Goal: Find specific page/section: Find specific page/section

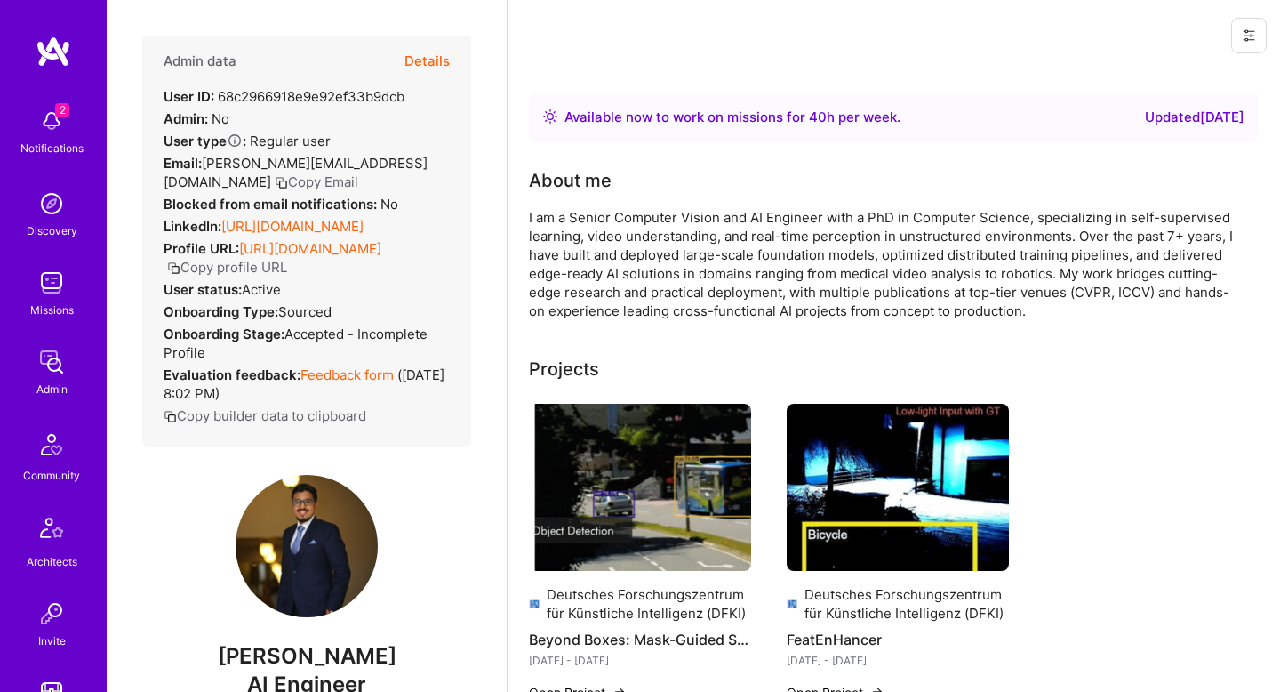
click at [447, 58] on button "Details" at bounding box center [427, 62] width 45 height 52
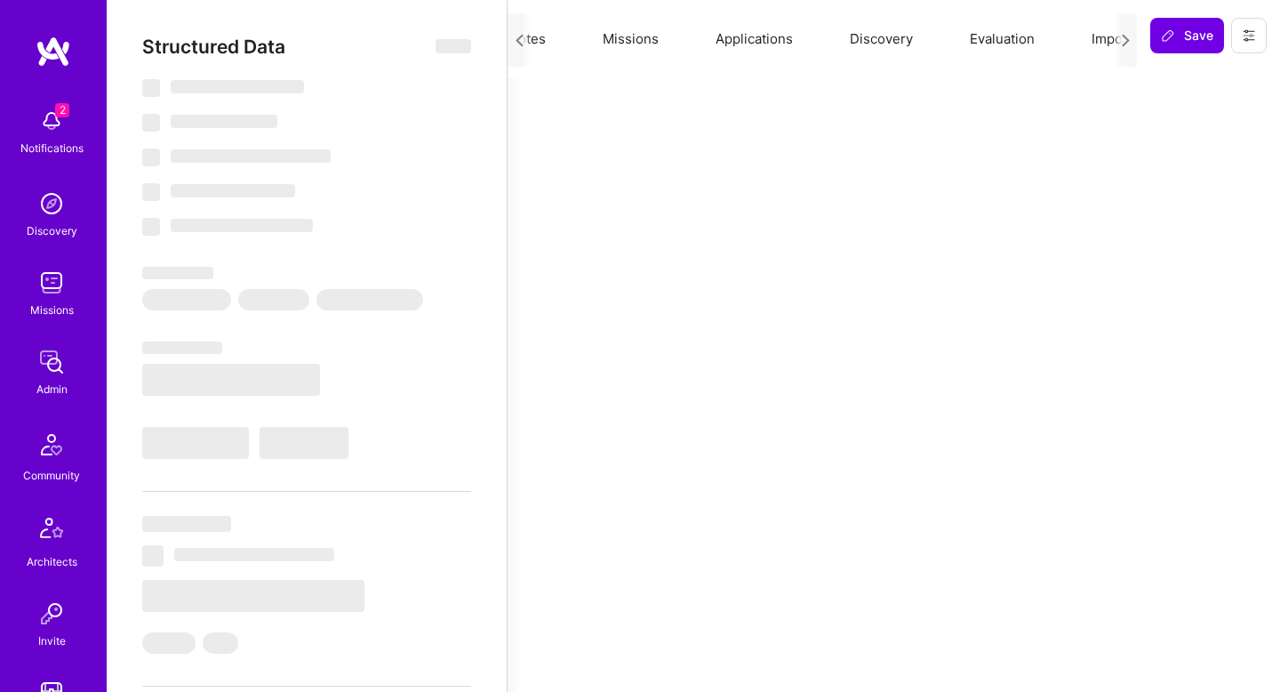
scroll to position [0, 215]
select select "Right Now"
select select "7"
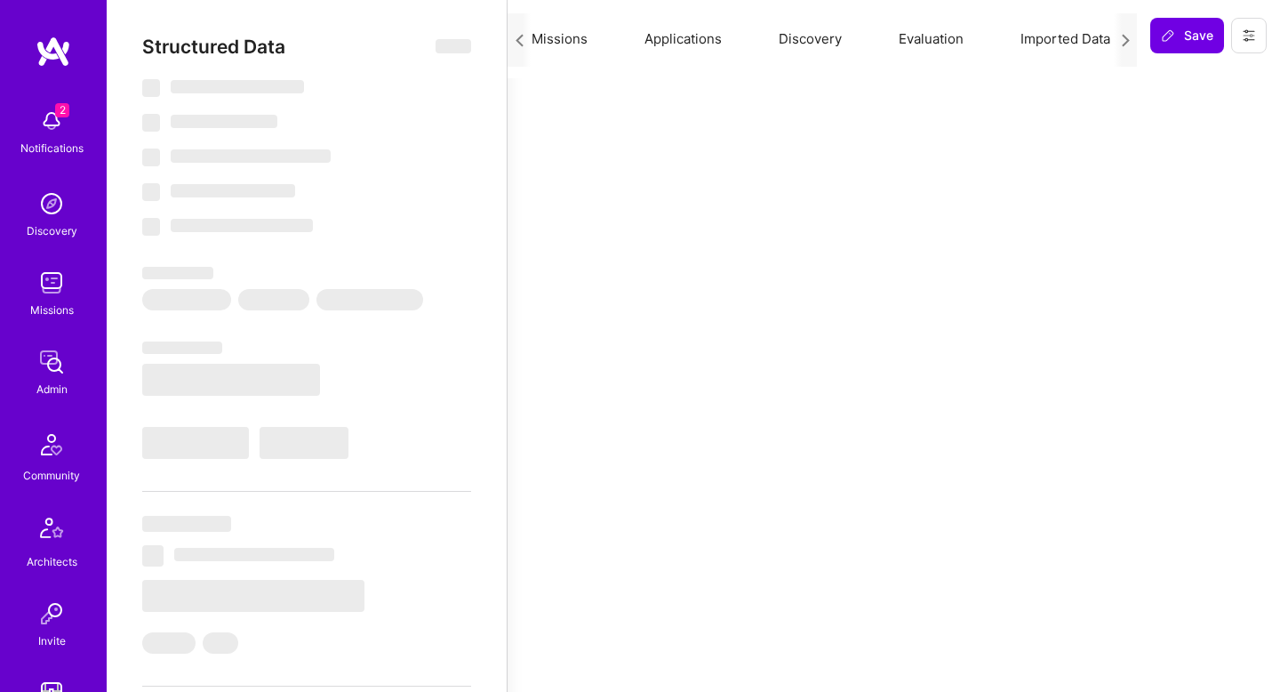
select select "7"
select select "US"
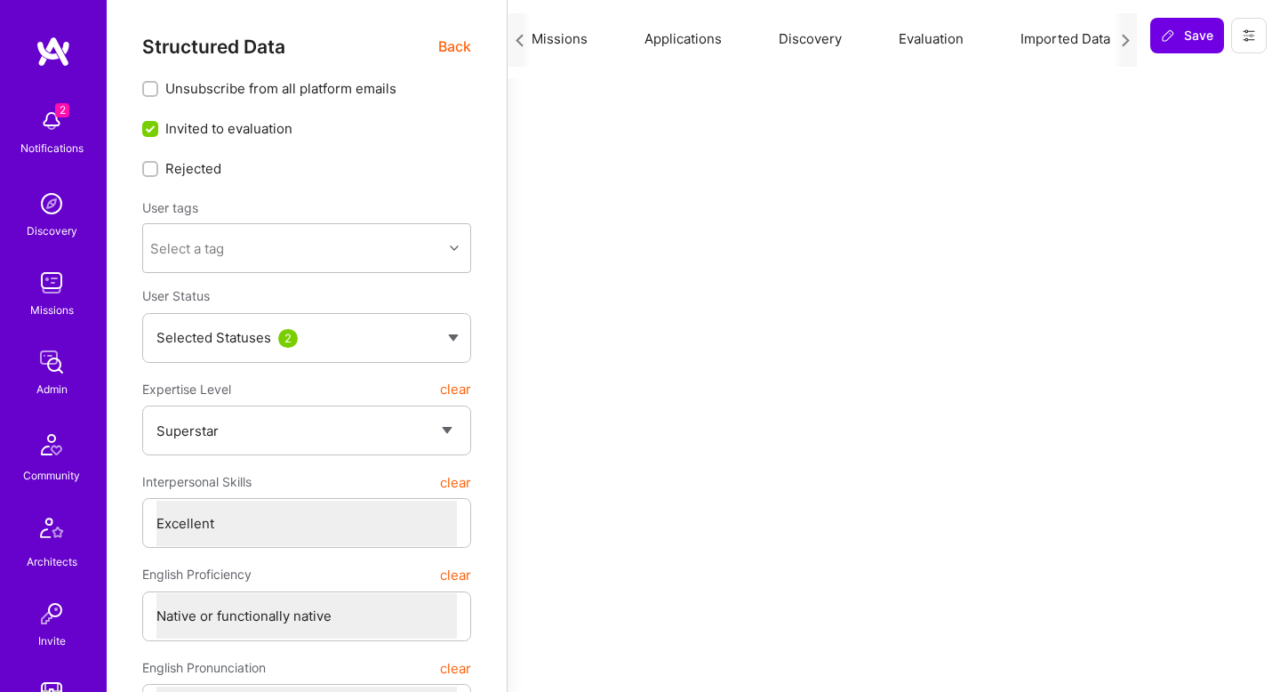
click at [924, 37] on button "Evaluation" at bounding box center [932, 39] width 122 height 78
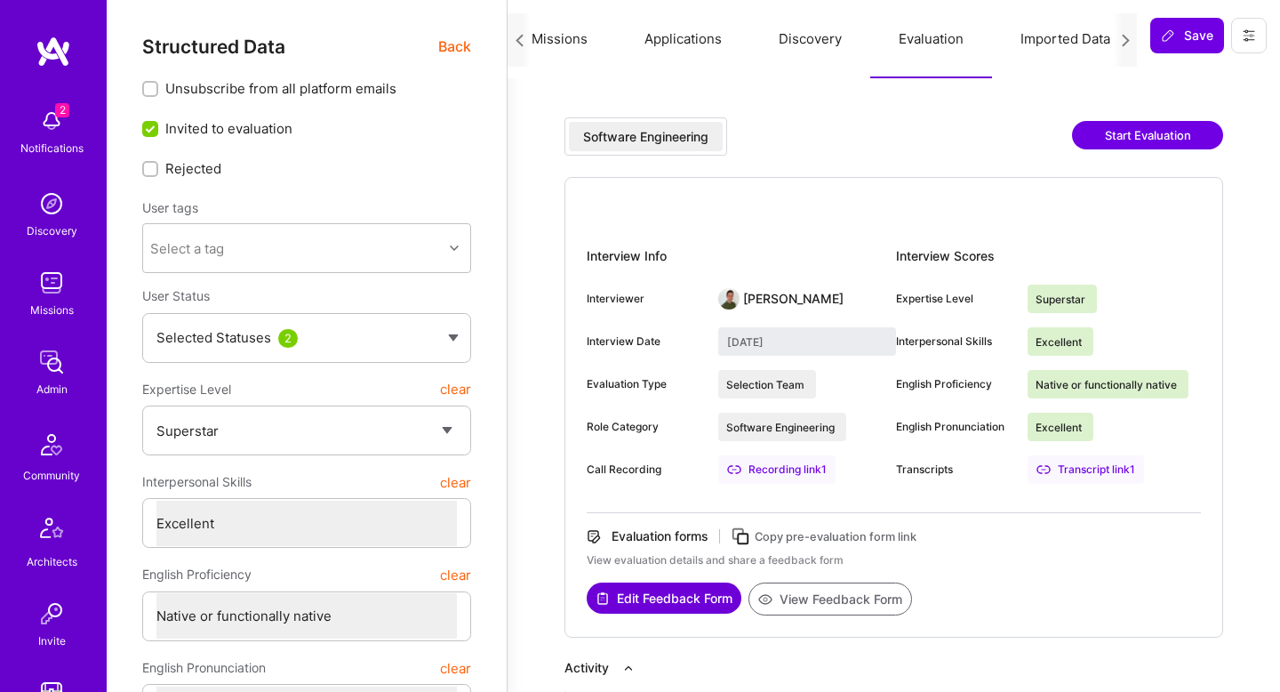
click at [1068, 55] on button "Imported Data" at bounding box center [1065, 39] width 147 height 78
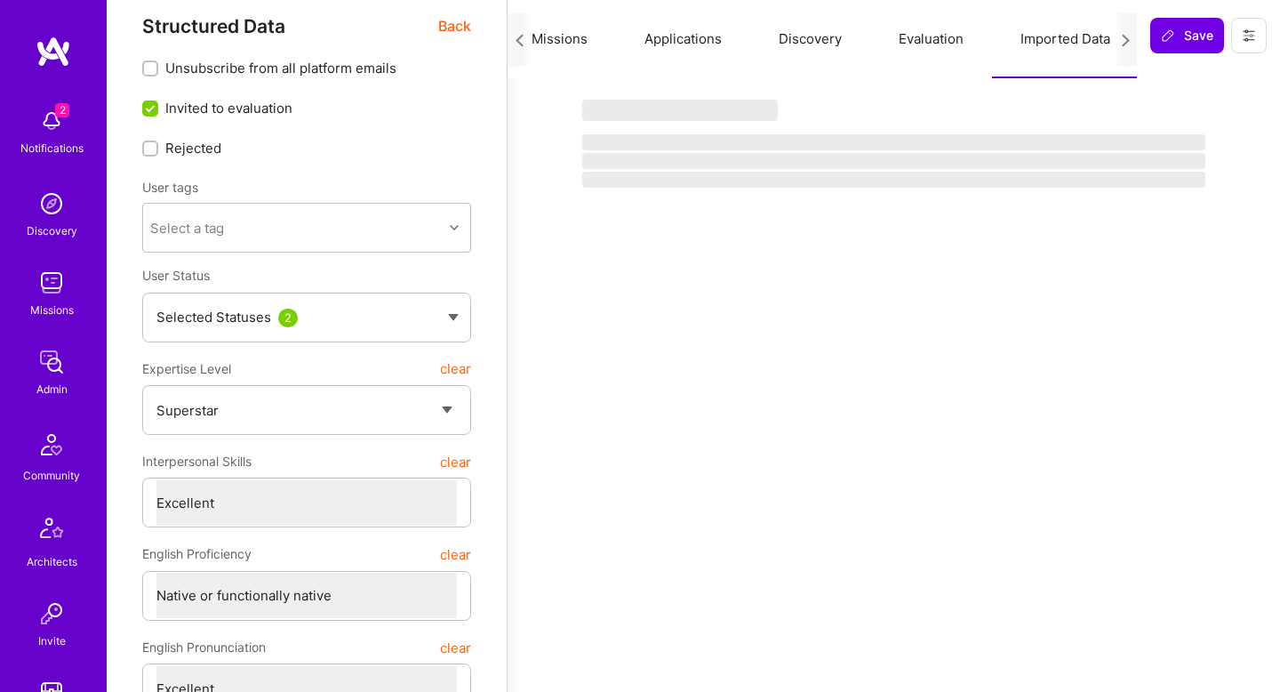
scroll to position [0, 0]
